Goal: Information Seeking & Learning: Learn about a topic

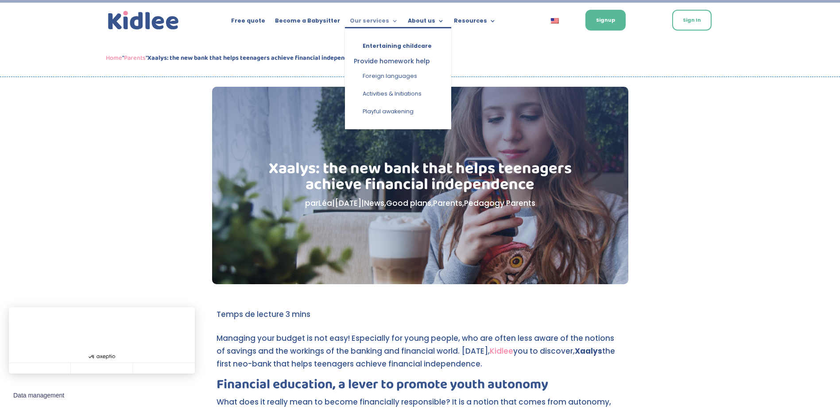
click at [382, 24] on link "Our services" at bounding box center [374, 23] width 48 height 10
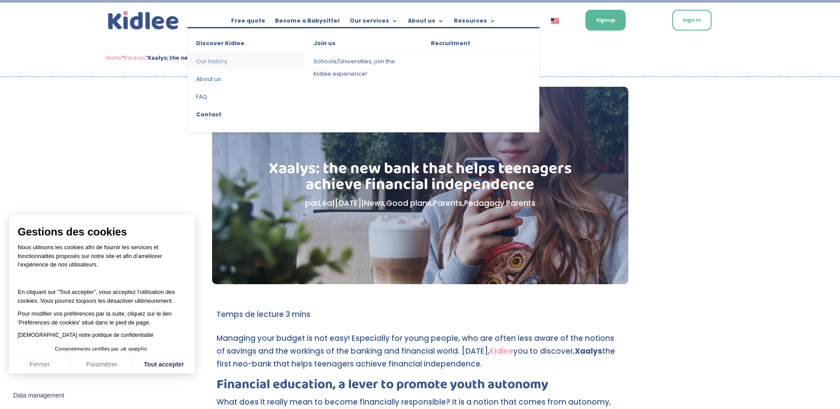
click at [198, 62] on link "Our history" at bounding box center [245, 62] width 117 height 18
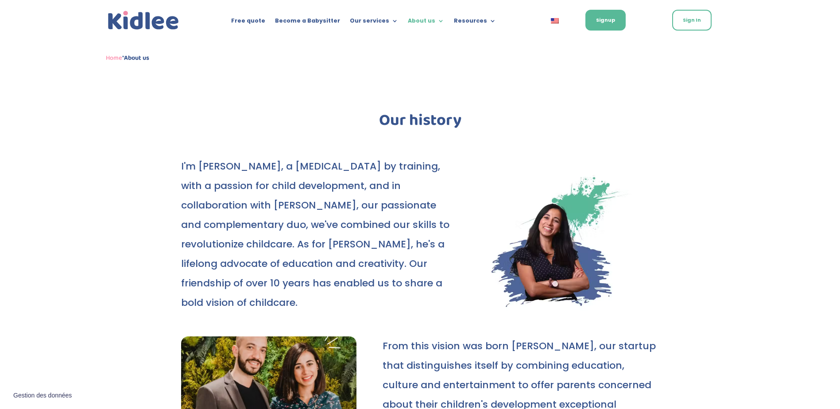
click at [446, 216] on p "I'm [PERSON_NAME], a [MEDICAL_DATA] by training, with a passion for child devel…" at bounding box center [319, 235] width 276 height 156
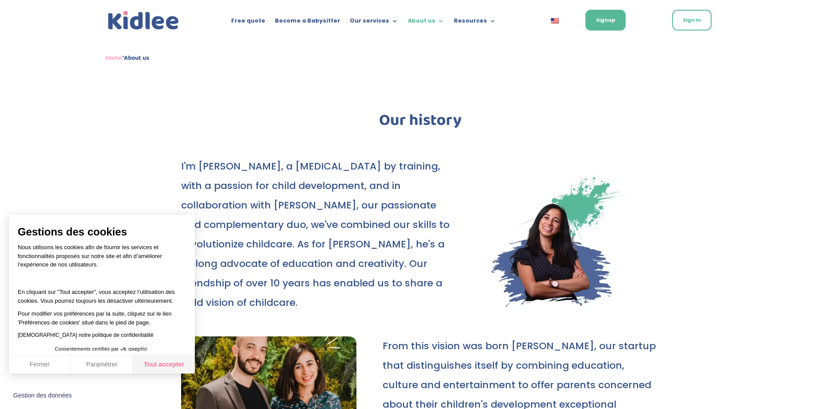
click at [164, 368] on button "Tout accepter" at bounding box center [164, 365] width 62 height 19
checkbox input "true"
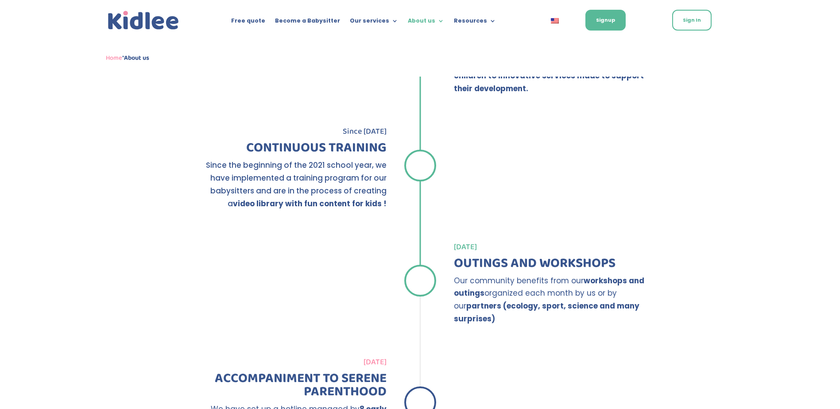
scroll to position [1249, 0]
